Goal: Information Seeking & Learning: Understand process/instructions

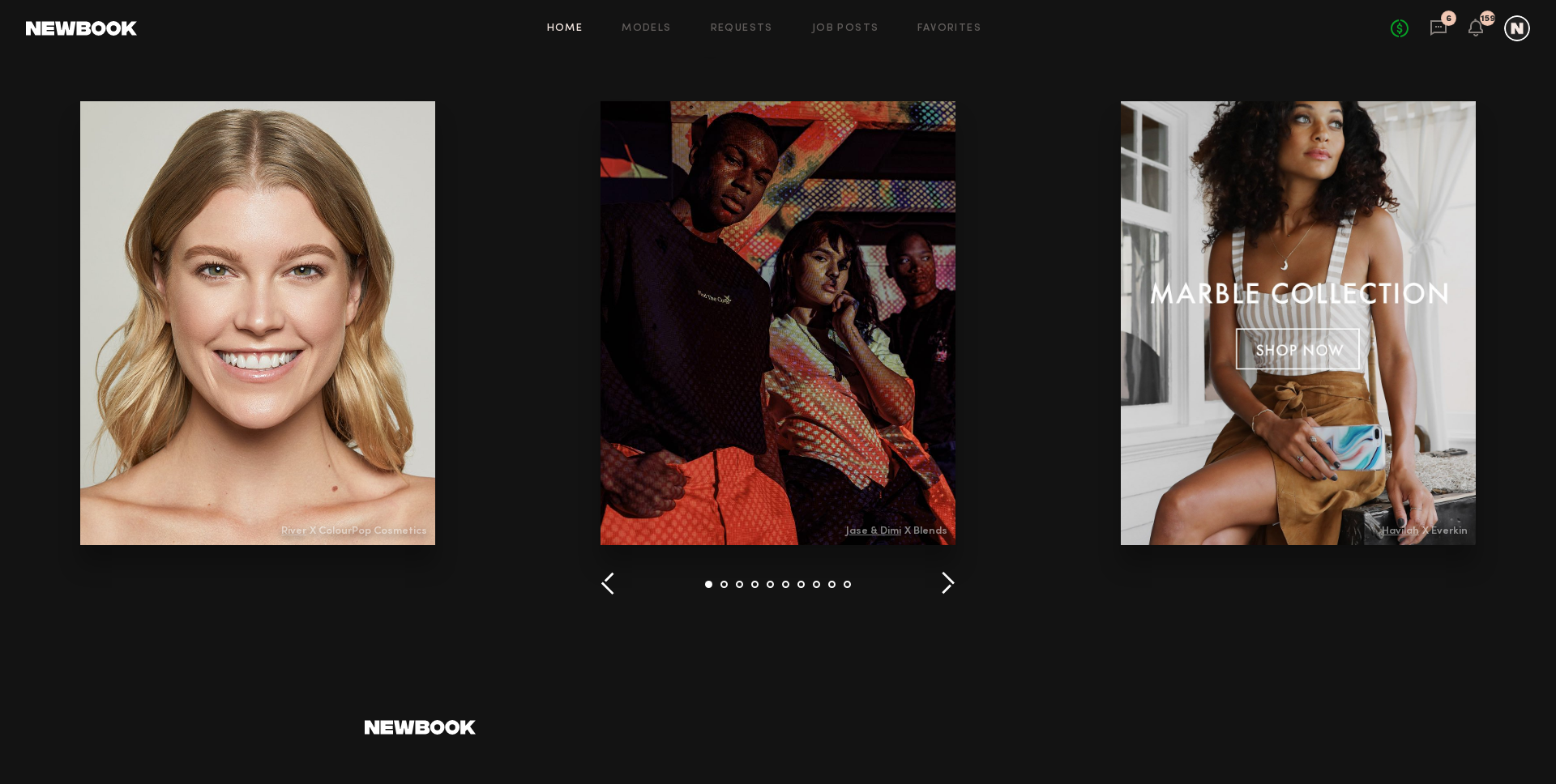
scroll to position [2166, 0]
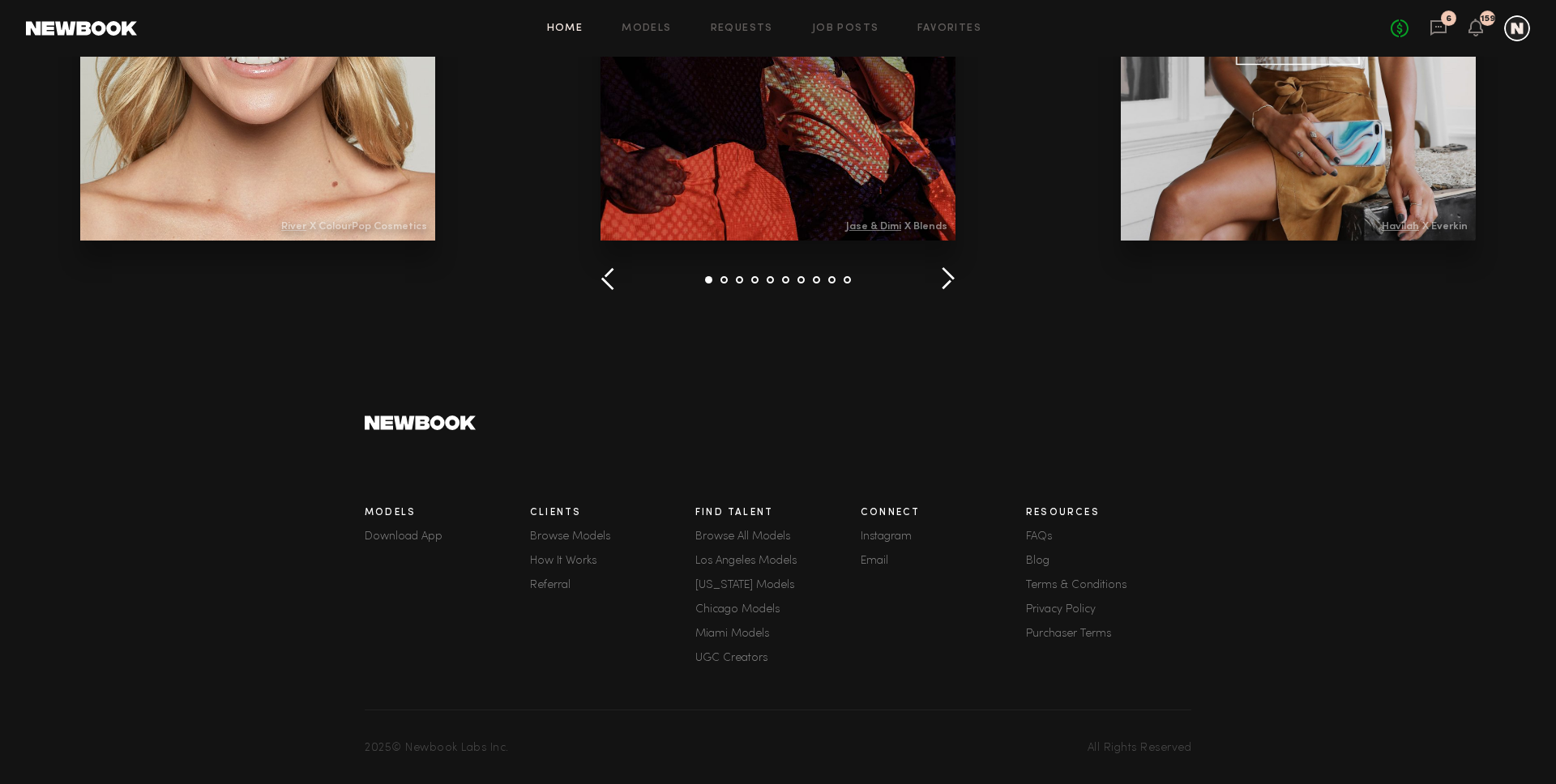
click at [1065, 587] on link "Terms & Conditions" at bounding box center [1108, 585] width 166 height 11
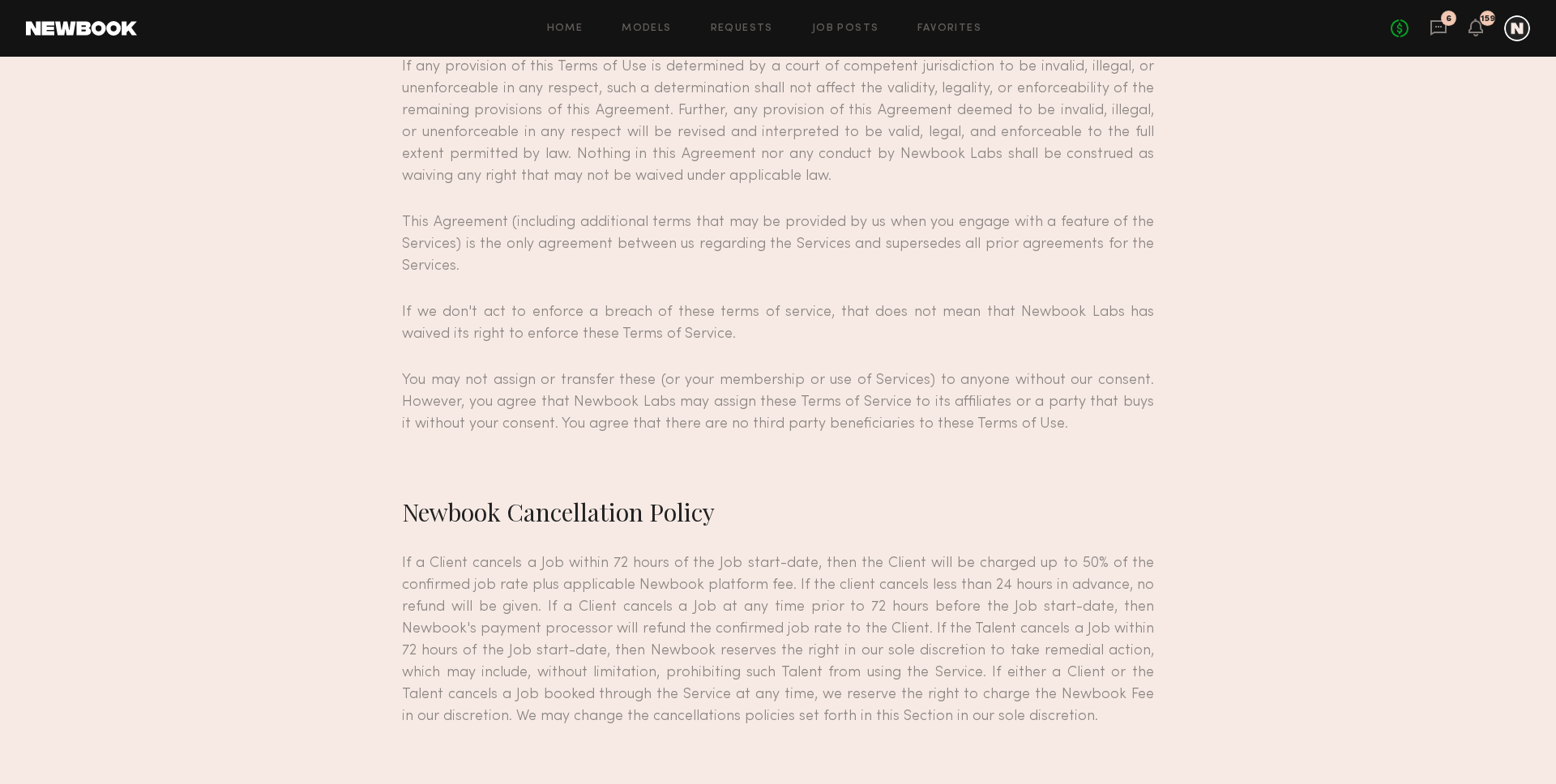
scroll to position [13780, 0]
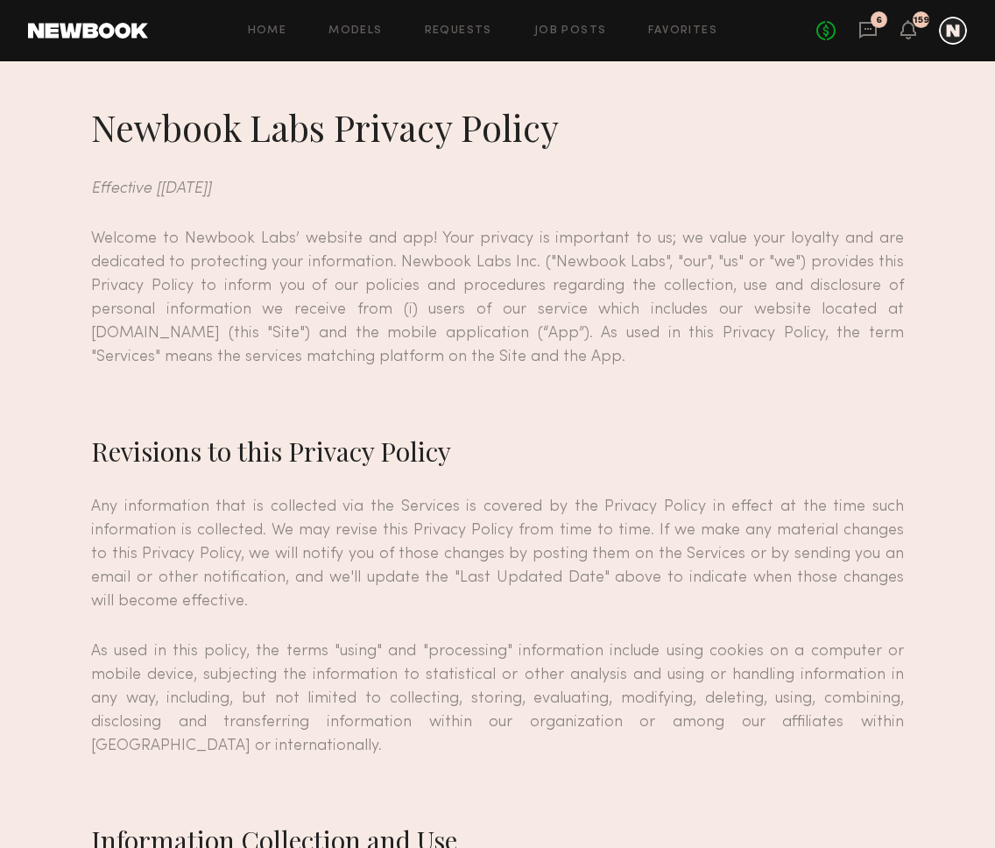
click at [676, 505] on p "Any information that is collected via the Services is covered by the Privacy Po…" at bounding box center [497, 554] width 813 height 118
